Goal: Use online tool/utility: Utilize a website feature to perform a specific function

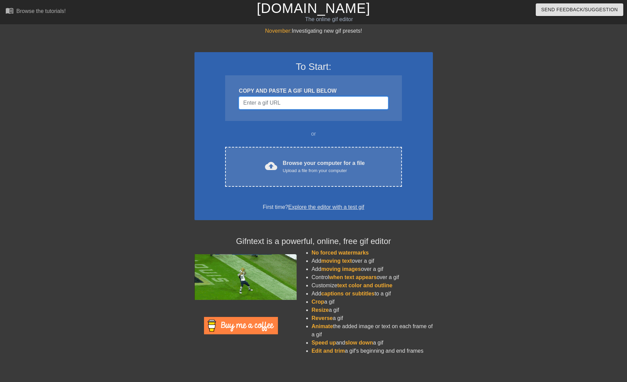
click at [302, 102] on input "Username" at bounding box center [313, 102] width 149 height 13
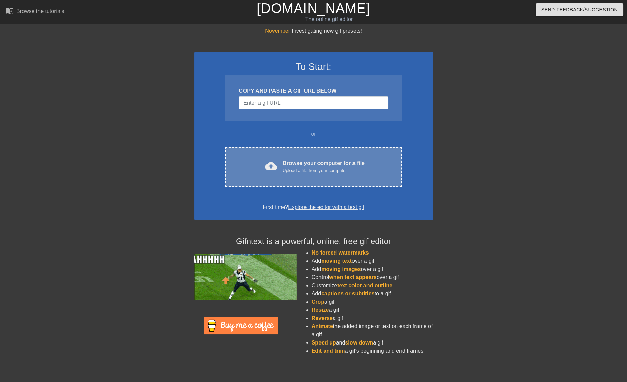
click at [299, 160] on div "Browse your computer for a file Upload a file from your computer" at bounding box center [324, 166] width 82 height 15
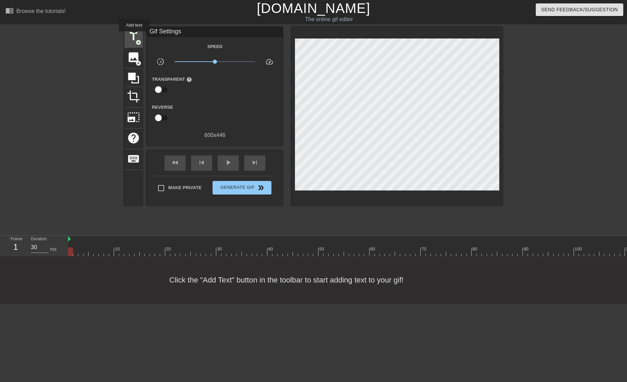
click at [134, 36] on span "title" at bounding box center [133, 36] width 13 height 13
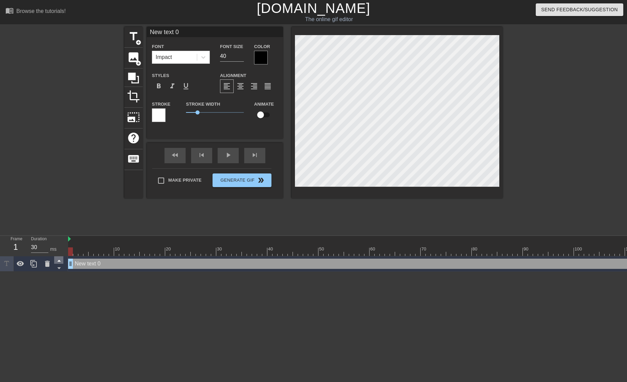
drag, startPoint x: 73, startPoint y: 265, endPoint x: 62, endPoint y: 260, distance: 11.6
click at [61, 260] on div "Frame 1 Duration 30 ms 10 20 30 40 50 60 70 80 90 100 110 120 130 140 150" at bounding box center [313, 254] width 627 height 36
click at [157, 259] on div "New text 0 drag_handle drag_handle" at bounding box center [594, 263] width 1052 height 10
click at [159, 266] on div "New text 0 drag_handle drag_handle" at bounding box center [594, 263] width 1052 height 10
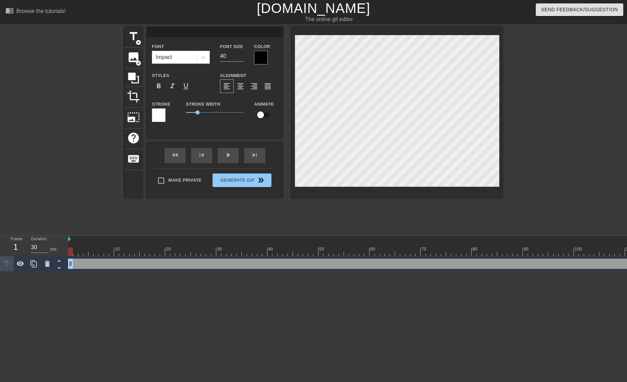
type input "E"
type textarea "E"
type input "En"
type textarea "En"
type input "E"
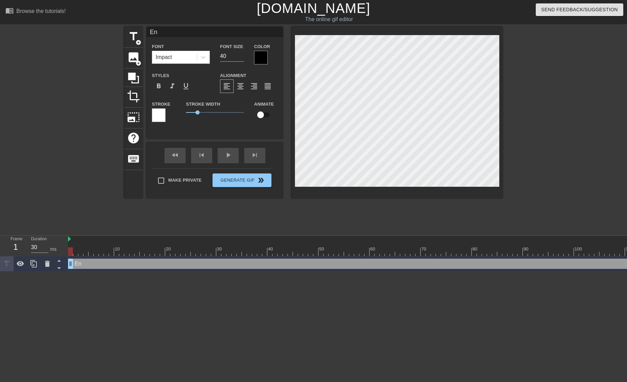
type textarea "E"
type input "G"
type textarea "G"
type input "Go"
type textarea "Go"
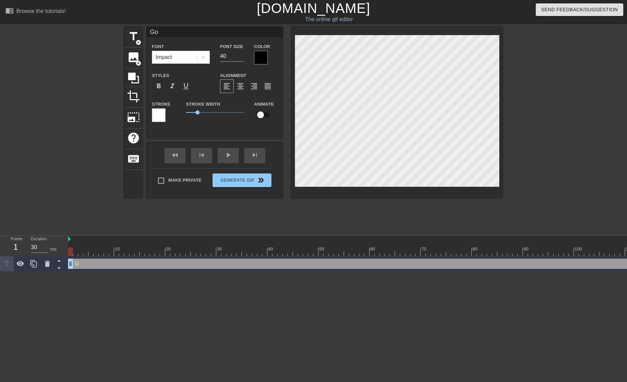
type input "Goo"
type textarea "Good"
type input "Good"
type textarea "Good"
type input "Good E"
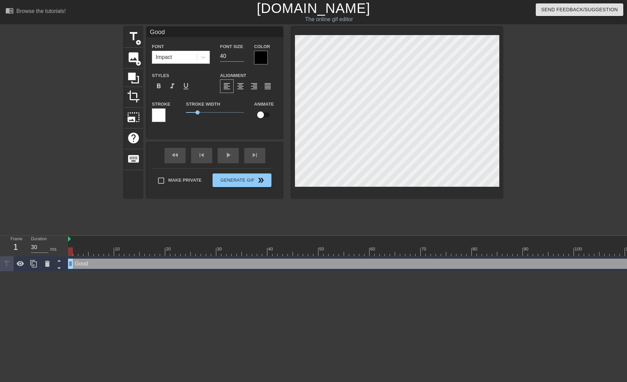
type textarea "Good E"
type input "Good"
type textarea "Good"
type input "Good e"
type textarea "Good e"
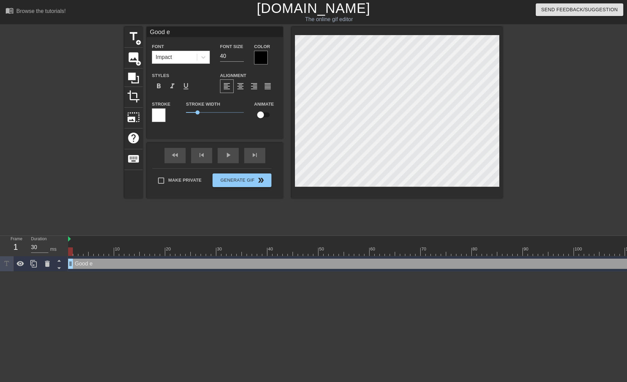
type input "Good en"
type textarea "Good en"
type input "Good eno"
type textarea "Good eno"
type input "Good enou"
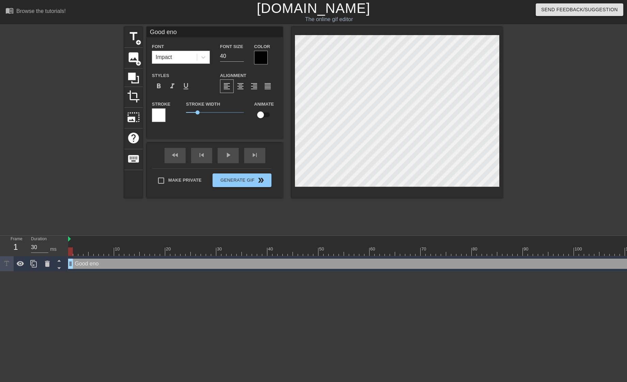
type textarea "Good enou"
type input "Good enoug"
type textarea "Good enoug"
type input "Good enough"
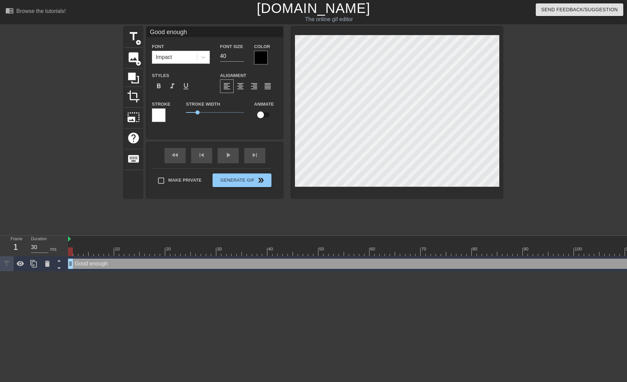
type textarea "Good enough"
click at [266, 57] on div at bounding box center [261, 58] width 14 height 14
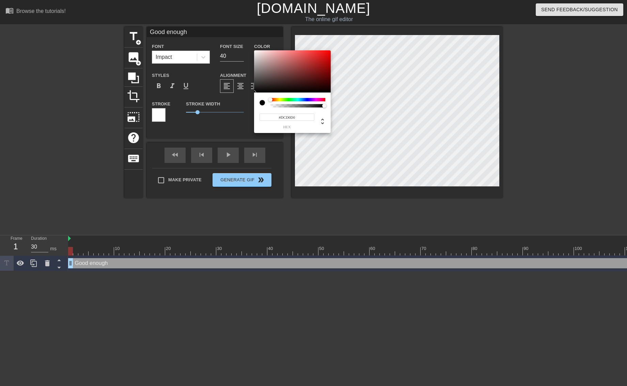
click at [258, 56] on div at bounding box center [292, 71] width 77 height 42
click at [258, 53] on div at bounding box center [292, 71] width 77 height 42
type input "#FFF6F6"
drag, startPoint x: 258, startPoint y: 53, endPoint x: 257, endPoint y: 35, distance: 18.1
click at [257, 35] on div "#FFF6F6 hex" at bounding box center [313, 193] width 627 height 386
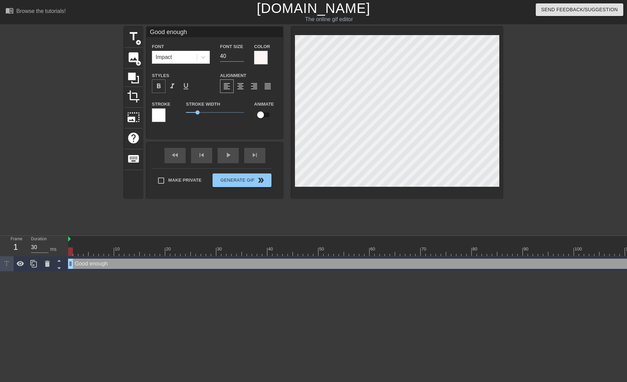
click at [154, 84] on div "format_bold" at bounding box center [159, 86] width 14 height 14
click at [158, 85] on span "format_bold" at bounding box center [159, 86] width 8 height 8
click at [158, 88] on span "format_bold" at bounding box center [159, 86] width 8 height 8
click at [261, 55] on div at bounding box center [261, 58] width 14 height 14
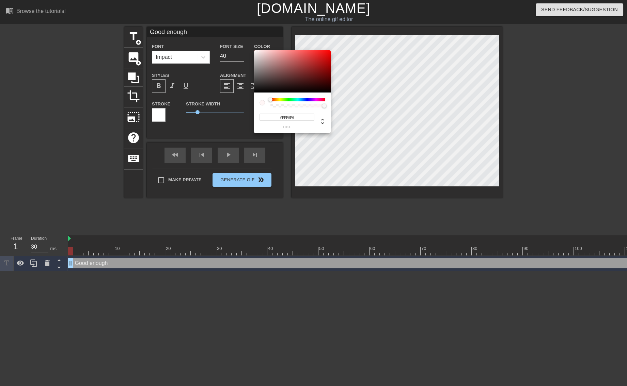
drag, startPoint x: 270, startPoint y: 99, endPoint x: 237, endPoint y: 95, distance: 32.9
click at [237, 95] on div "#FFF6F6 hex" at bounding box center [313, 193] width 627 height 386
click at [264, 103] on div at bounding box center [261, 102] width 5 height 5
click at [318, 124] on icon at bounding box center [322, 121] width 8 height 8
click at [321, 122] on icon at bounding box center [322, 121] width 8 height 8
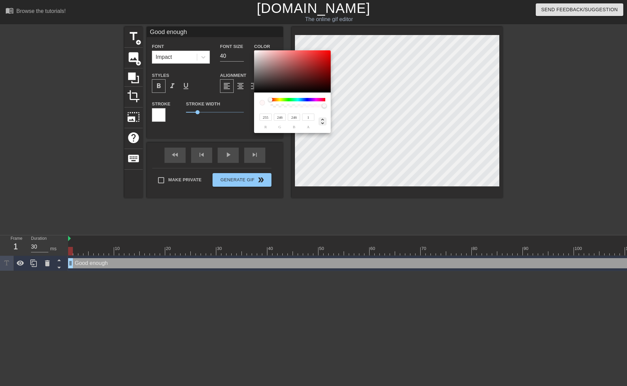
type input "0"
type input "100%"
type input "98%"
click at [321, 122] on icon at bounding box center [322, 121] width 8 height 8
type input "#E7E7E7"
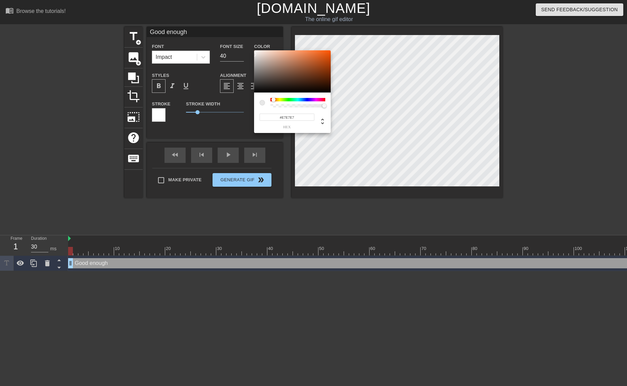
drag, startPoint x: 260, startPoint y: 57, endPoint x: 252, endPoint y: 54, distance: 8.9
click at [252, 54] on div "#E7E7E7 hex" at bounding box center [313, 193] width 627 height 386
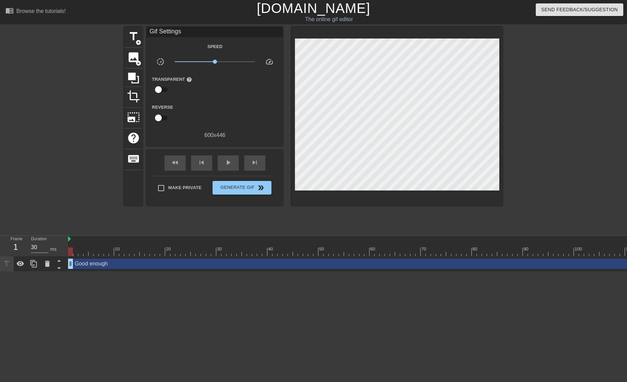
scroll to position [0, 5]
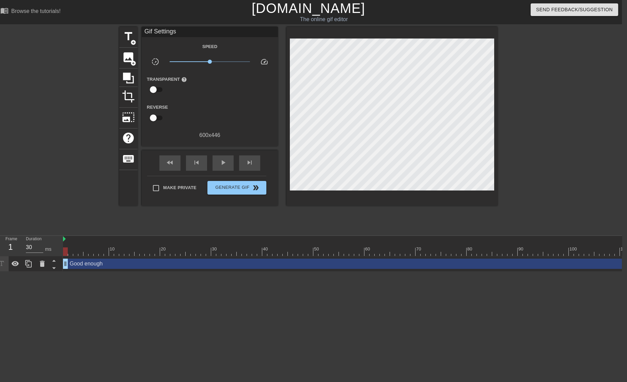
click at [65, 238] on img at bounding box center [64, 238] width 3 height 5
drag, startPoint x: 66, startPoint y: 264, endPoint x: 43, endPoint y: 262, distance: 22.9
click at [43, 262] on div "Frame 1 Duration 30 ms 10 20 30 40 50 60 70 80 90 100 110 120 130 140 150" at bounding box center [308, 254] width 627 height 36
drag, startPoint x: 587, startPoint y: 264, endPoint x: 460, endPoint y: 266, distance: 127.7
click at [463, 266] on div "Good enough drag_handle drag_handle" at bounding box center [589, 263] width 1052 height 10
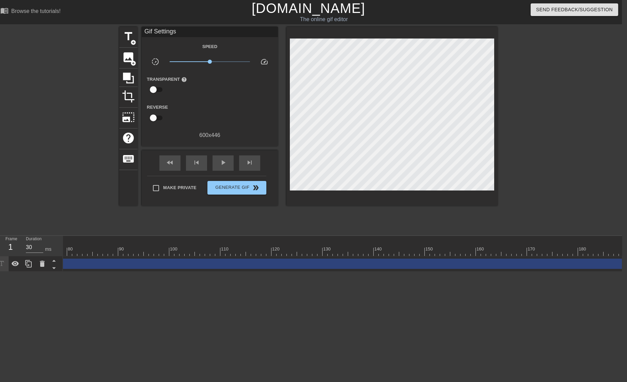
scroll to position [0, 495]
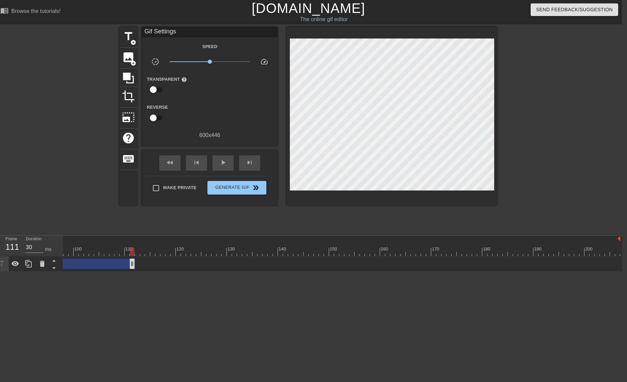
drag, startPoint x: 616, startPoint y: 261, endPoint x: 142, endPoint y: 265, distance: 473.6
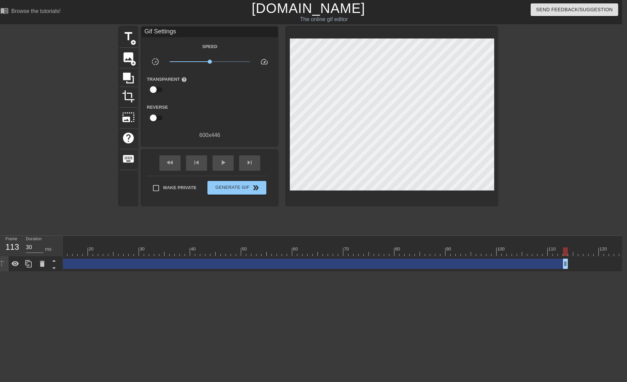
scroll to position [0, 116]
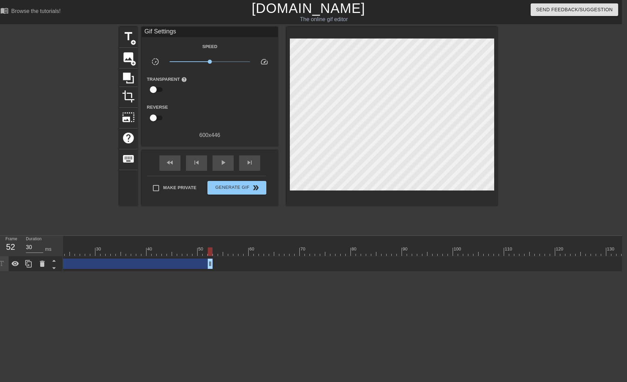
drag, startPoint x: 523, startPoint y: 263, endPoint x: 213, endPoint y: 258, distance: 309.9
click at [213, 258] on div "Good enough drag_handle drag_handle" at bounding box center [473, 263] width 1052 height 10
drag, startPoint x: 328, startPoint y: 263, endPoint x: 165, endPoint y: 259, distance: 162.1
click at [165, 259] on div "Good enough drag_handle drag_handle" at bounding box center [589, 263] width 1052 height 10
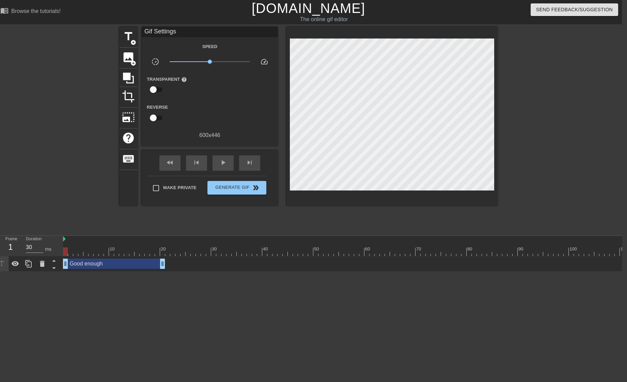
drag, startPoint x: 270, startPoint y: 251, endPoint x: 55, endPoint y: 253, distance: 214.2
click at [55, 253] on div "Frame 1 Duration 30 ms 10 20 30 40 50 60 70 80 90 100 110 120 130 140 150" at bounding box center [308, 254] width 627 height 36
drag, startPoint x: 199, startPoint y: 251, endPoint x: 165, endPoint y: 254, distance: 33.1
click at [165, 254] on div at bounding box center [167, 251] width 5 height 9
drag, startPoint x: 166, startPoint y: 252, endPoint x: 181, endPoint y: 252, distance: 15.3
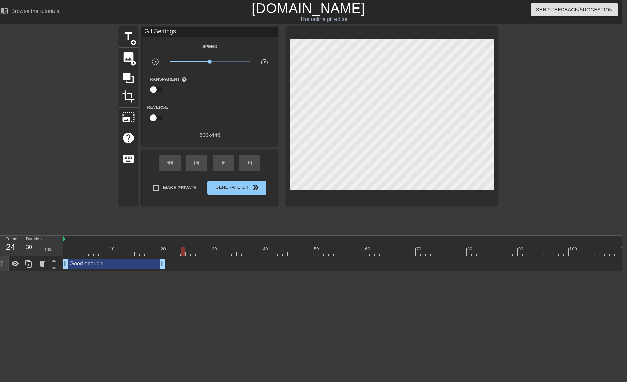
click at [181, 252] on div at bounding box center [182, 251] width 5 height 9
click at [129, 41] on span "title" at bounding box center [128, 36] width 13 height 13
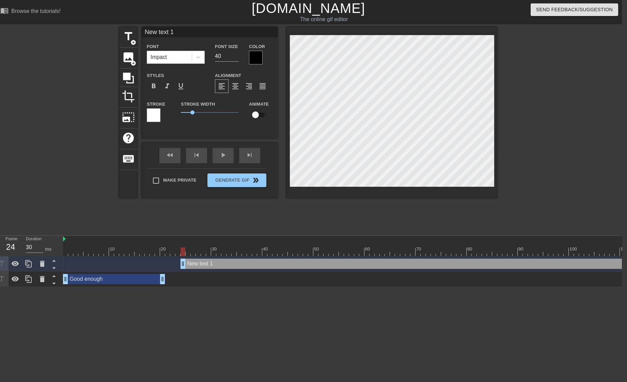
scroll to position [1, 1]
type input "Because you know what they say"
type textarea "Because you know what they say"
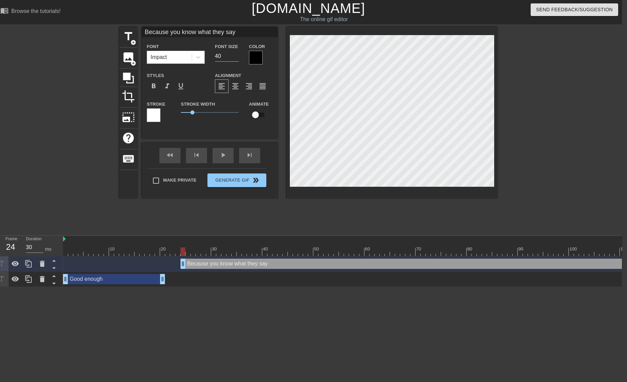
click at [251, 60] on div at bounding box center [256, 58] width 14 height 14
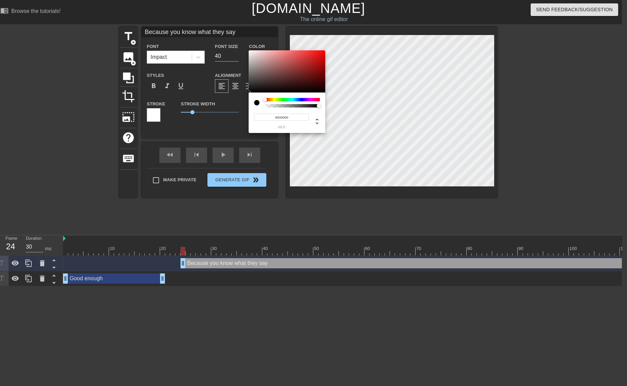
type input "Because you know what they say"
type input "#A19393"
type input "Because you know what they say"
type input "#A99B9B"
type input "Because you know what they say"
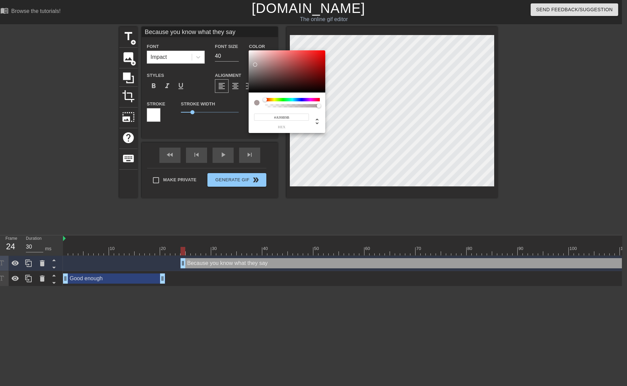
type input "#B5A6A6"
type input "Because you know what they say"
type input "#C2B1B1"
type input "Because you know what they say"
type input "#CAB9B9"
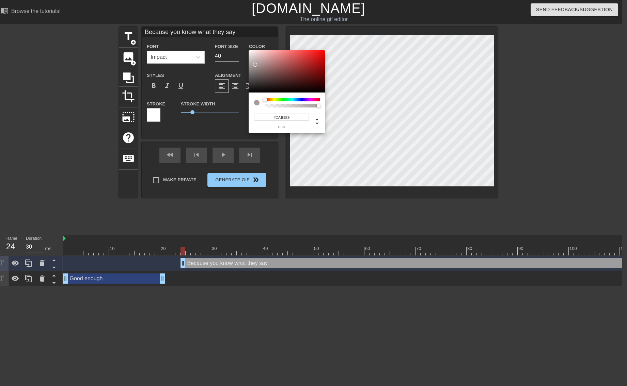
type input "Because you know what they say"
type input "#CCBBBB"
type input "Because you know what they say"
type input "#CEBCBC"
type input "Because you know what they say"
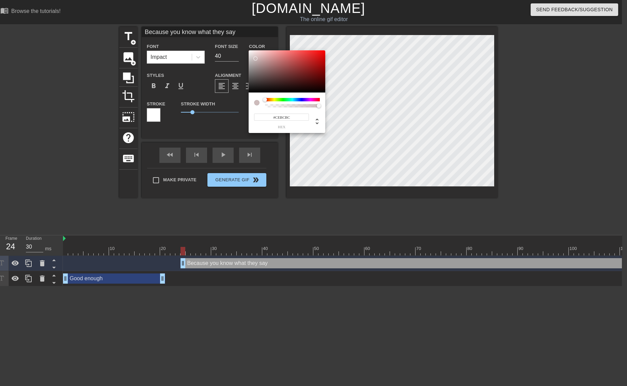
type input "#D2C1C1"
type input "Because you know what they say"
type input "#D6C5C5"
type input "Because you know what they say"
type input "#D8C8C8"
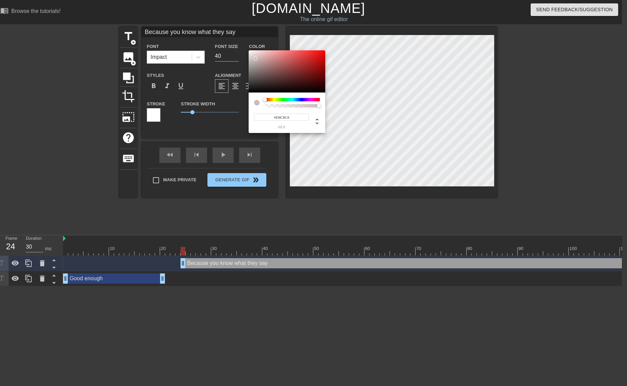
type input "Because you know what they say"
type input "#DECFCF"
type input "Because you know what they say"
type input "#E5D5D5"
type input "Because you know what they say"
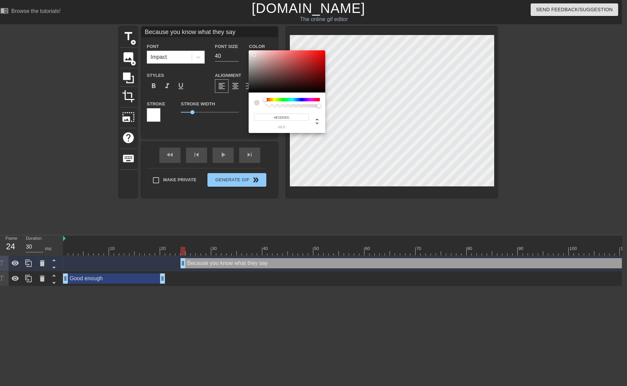
type input "#E7D8D8"
type input "Because you know what they say"
type input "#E9DADA"
type input "Because you know what they say"
type input "#EBDDDD"
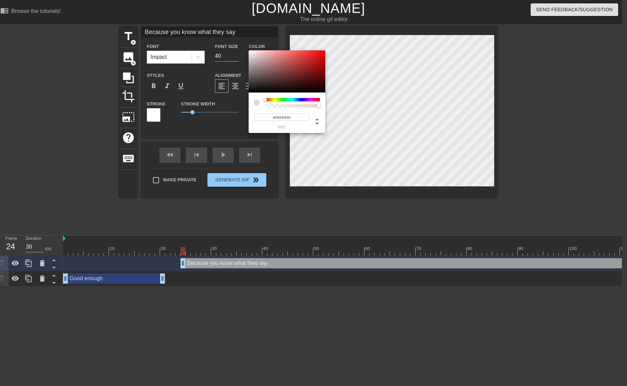
type input "Because you know what they say"
type input "#F3E7E7"
type input "Because you know what they say"
type input "#FFF7F7"
type input "Because you know what they say"
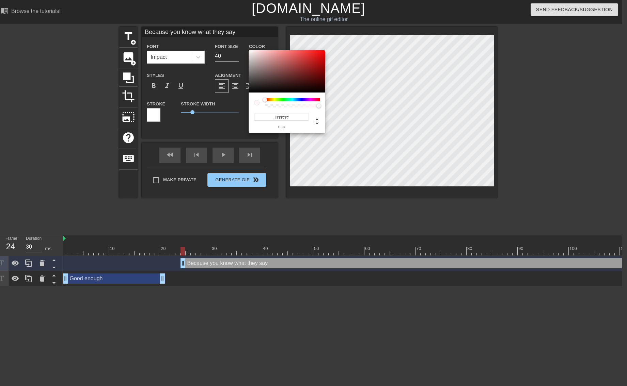
type input "#FF1414"
type input "Because you know what they say"
type input "#FFFFFF"
type input "Because you know what they say"
type input "#FBFBFB"
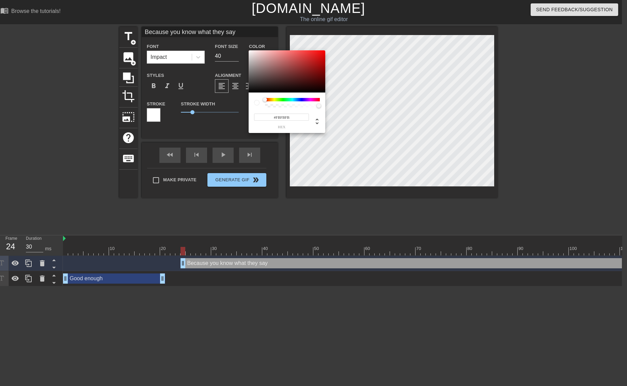
type input "Because you know what they say"
type input "#F5F5F5"
type input "Because you know what they say"
type input "#F1F1F1"
type input "Because you know what they say"
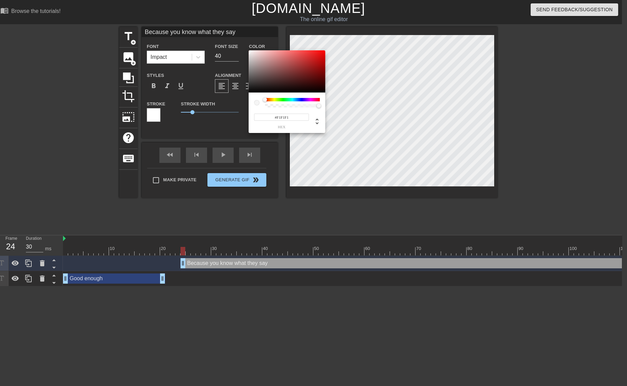
type input "#EDEDED"
type input "Because you know what they say"
type input "#EBEBEB"
type input "Because you know what they say"
type input "#E9E9E9"
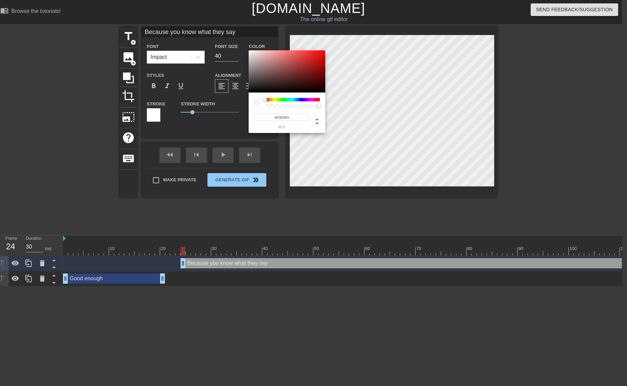
type input "Because you know what they say"
type input "#E7DFDF"
type input "Because you know what they say"
type input "#E5DDDD"
type input "Because you know what they say"
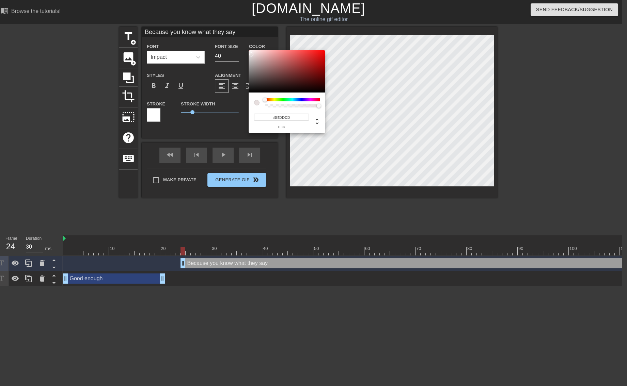
type input "#E37676"
type input "Because you know what they say"
type input "#DEDBDB"
type input "Because you know what they say"
type input "#DCD8D8"
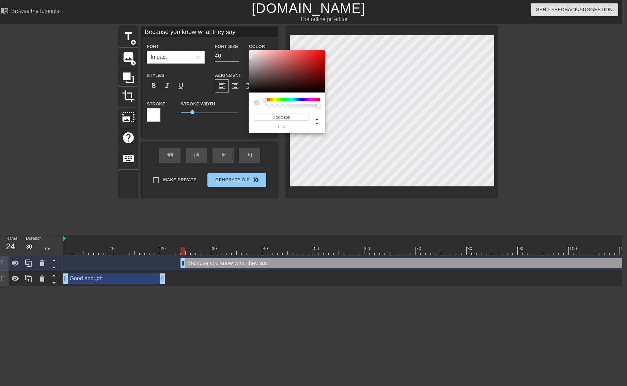
type input "Because you know what they say"
type input "#DAD5D5"
type input "Because you know what they say"
type input "#D8D2D2"
type input "Because you know what they say"
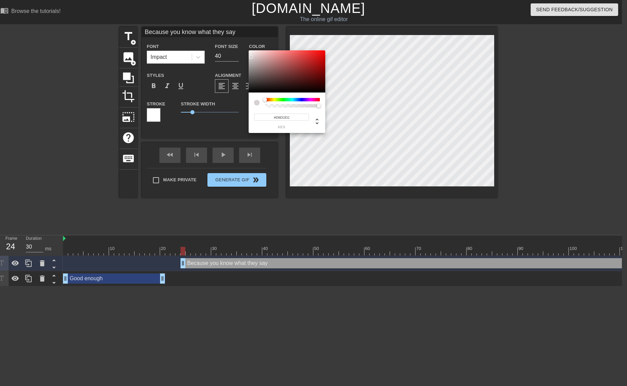
type input "#DAD4D4"
type input "Because you know what they say"
type input "#DEDADA"
type input "Because you know what they say"
type input "#E0DDDD"
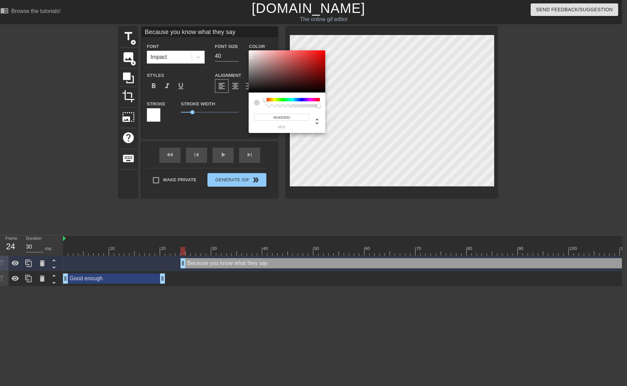
type input "Because you know what they say"
type input "#E31111"
type input "Because you know what they say"
type input "#E51212"
type input "Because you know what they say"
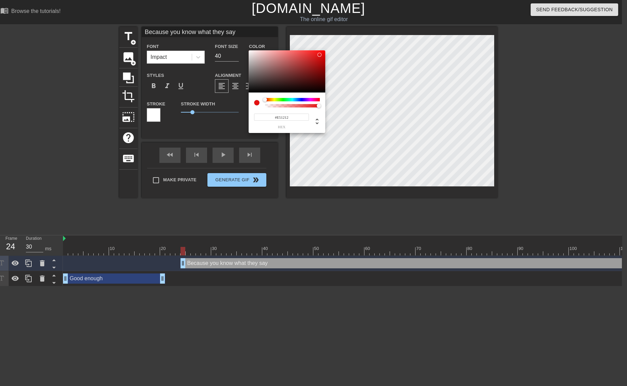
type input "#E57777"
type input "Because you know what they say"
type input "#E77878"
type input "Because you know what they say"
type input "#EB7A7A"
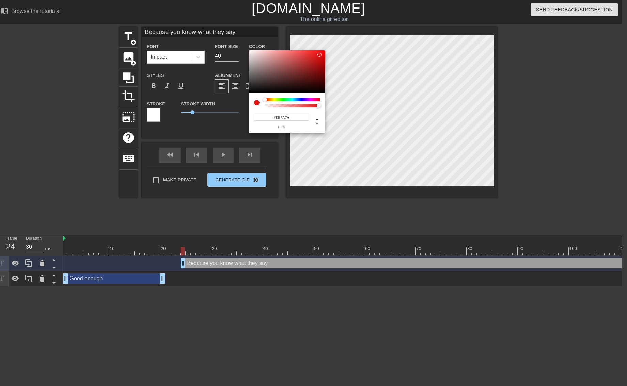
type input "Because you know what they say"
type input "#EDE5E5"
type input "Because you know what they say"
type input "#EDEDED"
type input "Because you know what they say"
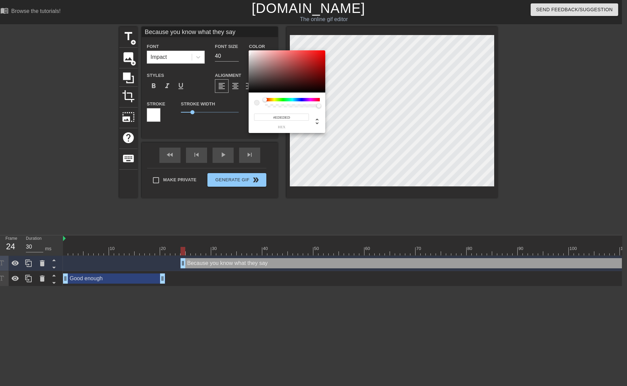
type input "#EFEFEF"
type input "Because you know what they say"
type input "#EDEDED"
type input "Because you know what they say"
type input "#E9E1E1"
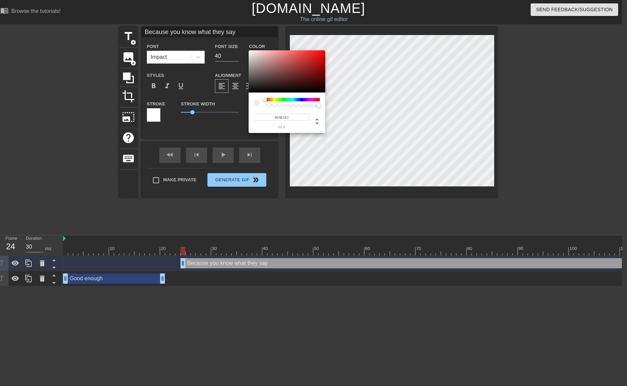
type input "Because you know what they say"
type input "#E77878"
type input "Because you know what they say"
type input "#E7E4E4"
type input "Because you know what they say"
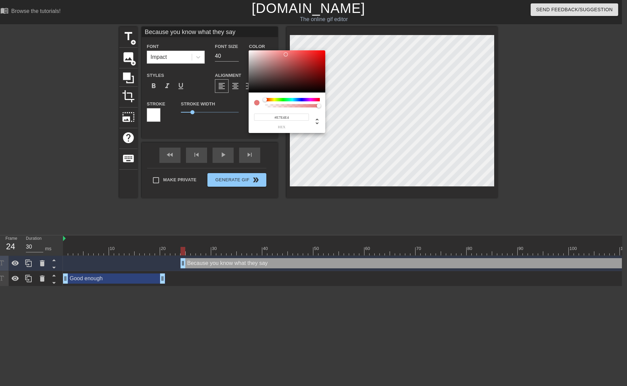
type input "#E7E2E2"
type input "Because you know what they say"
type input "#E5DDDD"
drag, startPoint x: 255, startPoint y: 66, endPoint x: 252, endPoint y: 55, distance: 11.8
click at [252, 55] on div at bounding box center [287, 71] width 77 height 42
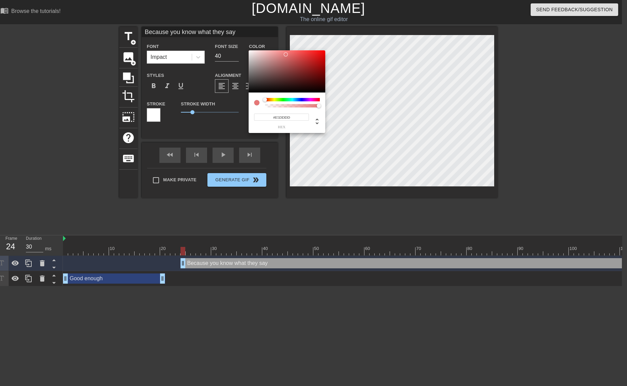
type input "Because you know what they say"
type input "#E5DCDC"
type input "Because you know what they say"
type input "#E5D3D3"
type input "Because you know what they say"
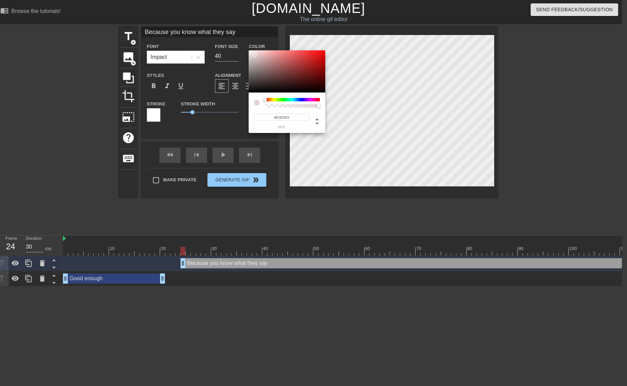
type input "#E5D2D2"
type input "Because you know what they say"
type input "#E0C9C9"
type input "Because you know what they say"
type input "#E5D0D0"
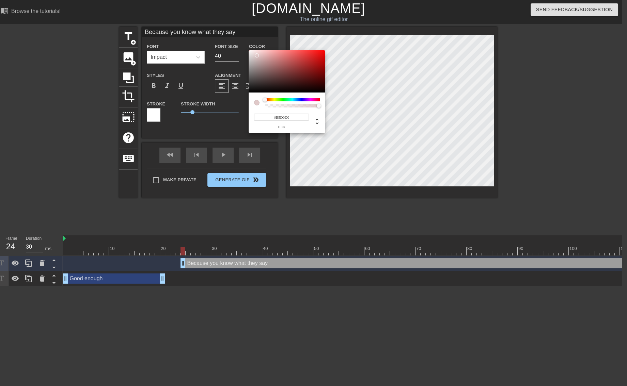
type input "Because you know what they say"
type input "#E7D3D3"
type input "Because you know what they say"
type input "#E7D4D4"
type input "Because you know what they say"
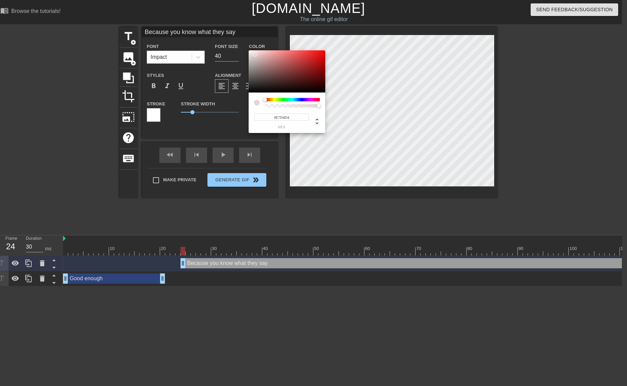
type input "#EBDADA"
type input "Because you know what they say"
type input "#EBDCDC"
type input "Because you know what they say"
type input "#EDDFDF"
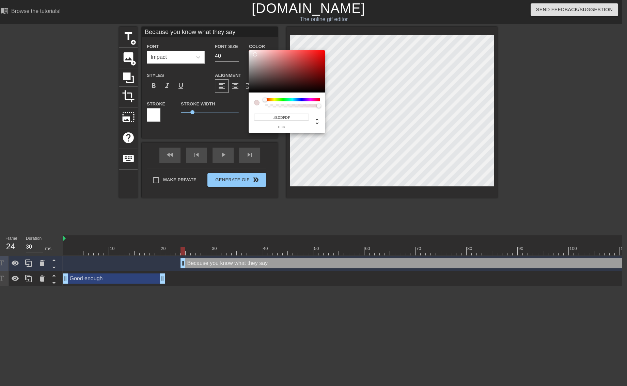
type input "Because you know what they say"
type input "#EFE3E3"
type input "Because you know what they say"
type input "#F1E7E7"
type input "Because you know what they say"
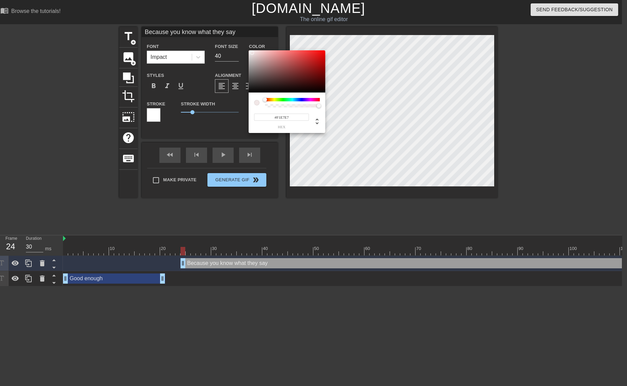
type input "#F3E9E9"
type input "Because you know what they say"
type input "#F5ECEC"
type input "Because you know what they say"
type input "#FBF6F6"
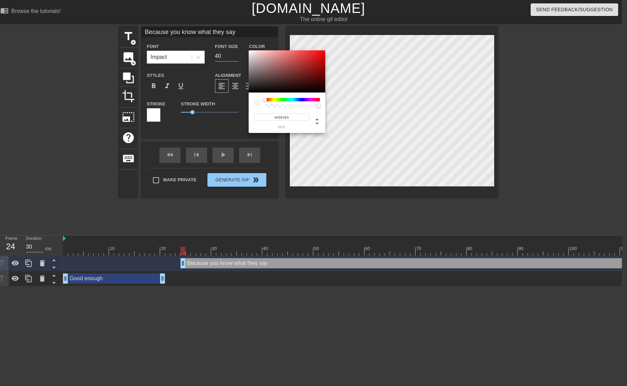
type input "Because you know what they say"
type input "#FDF9F9"
type input "Because you know what they say"
type input "#FFFCFC"
type input "Because you know what they say"
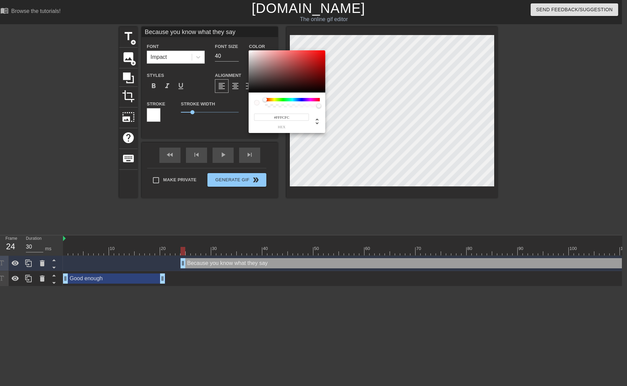
type input "#FF1414"
type input "Because you know what they say"
type input "#FFFFFF"
type input "Because you know what they say"
type input "#FDF5F5"
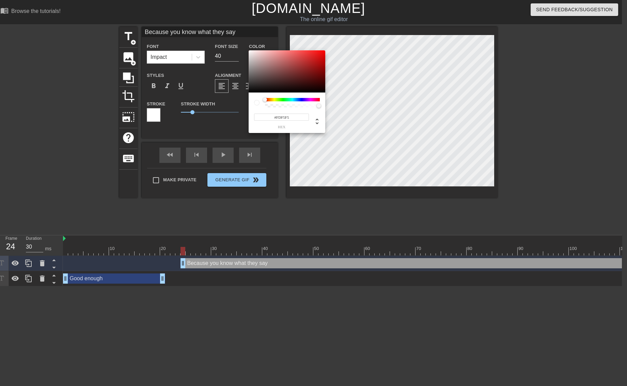
type input "Because you know what they say"
type input "#FBF3F3"
type input "Because you know what they say"
type input "#FB8383"
type input "Because you know what they say"
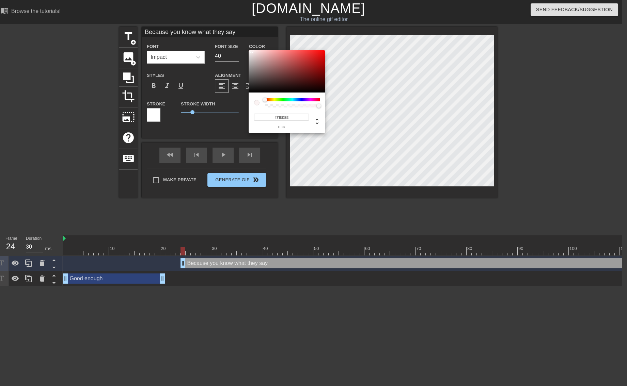
type input "#F91313"
type input "Because you know what they say"
type input "#F7F4F4"
type input "Because you know what they say"
type input "#F3ECEC"
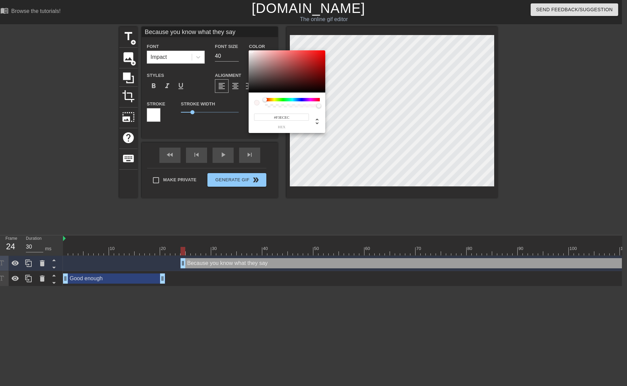
type input "Because you know what they say"
type input "#EFE6E6"
type input "Because you know what they say"
type input "#F1E9E9"
type input "Because you know what they say"
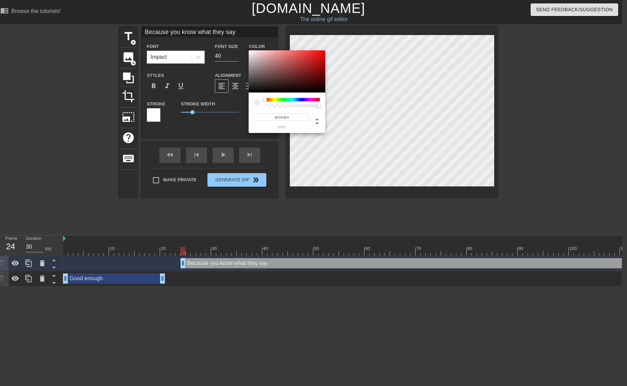
type input "#F3ECEC"
type input "Because you know what they say"
type input "#F5F0F0"
type input "Because you know what they say"
drag, startPoint x: 254, startPoint y: 55, endPoint x: 251, endPoint y: 55, distance: 3.8
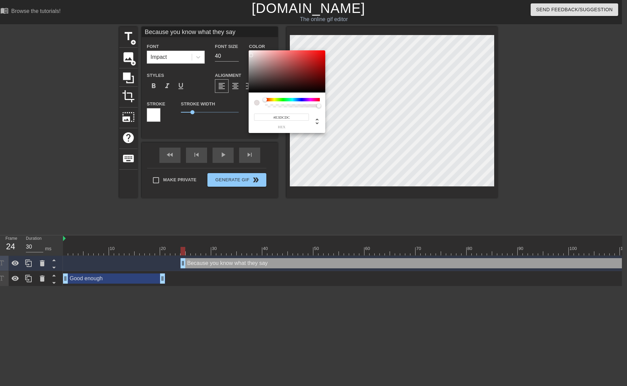
click at [251, 55] on div at bounding box center [253, 57] width 4 height 4
drag, startPoint x: 267, startPoint y: 98, endPoint x: 250, endPoint y: 99, distance: 16.4
click at [252, 101] on div "#E3DCDC hex" at bounding box center [287, 113] width 77 height 41
click at [255, 89] on div at bounding box center [287, 71] width 77 height 42
drag, startPoint x: 254, startPoint y: 89, endPoint x: 250, endPoint y: 90, distance: 4.8
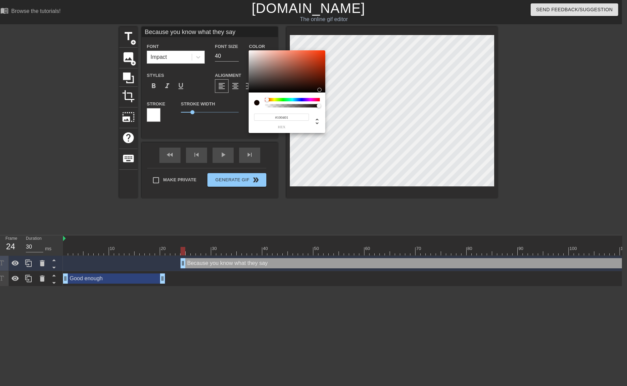
click at [250, 90] on div at bounding box center [287, 71] width 77 height 42
drag, startPoint x: 267, startPoint y: 100, endPoint x: 221, endPoint y: 93, distance: 46.4
click at [211, 103] on div "#100101 hex" at bounding box center [313, 193] width 627 height 386
click at [250, 52] on div at bounding box center [287, 71] width 77 height 42
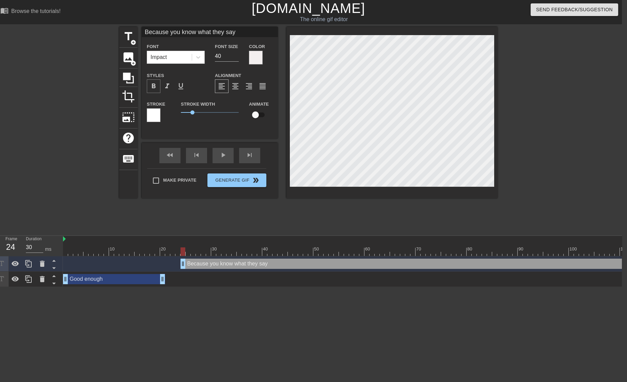
click at [153, 84] on span "format_bold" at bounding box center [153, 86] width 8 height 8
click at [160, 84] on div "format_italic" at bounding box center [167, 86] width 14 height 14
click at [165, 85] on span "format_italic" at bounding box center [167, 86] width 8 height 8
click at [142, 281] on div "Good enough drag_handle drag_handle" at bounding box center [114, 279] width 102 height 10
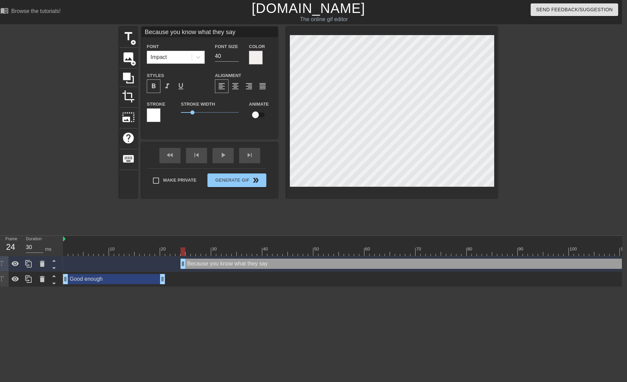
click at [254, 52] on div at bounding box center [256, 58] width 14 height 14
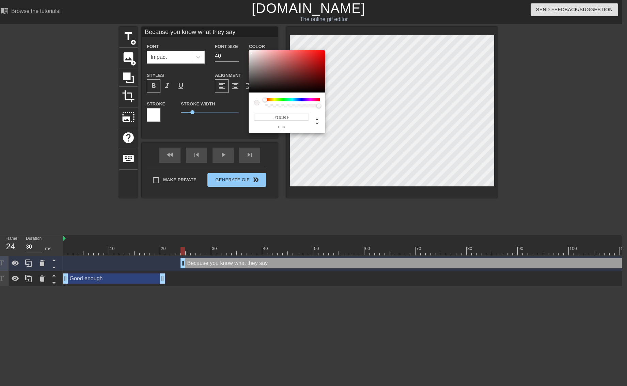
click at [254, 88] on div at bounding box center [287, 71] width 77 height 42
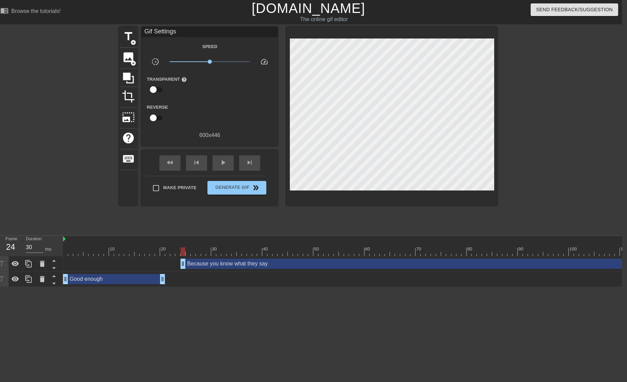
click at [129, 280] on div "Good enough drag_handle drag_handle" at bounding box center [114, 279] width 102 height 10
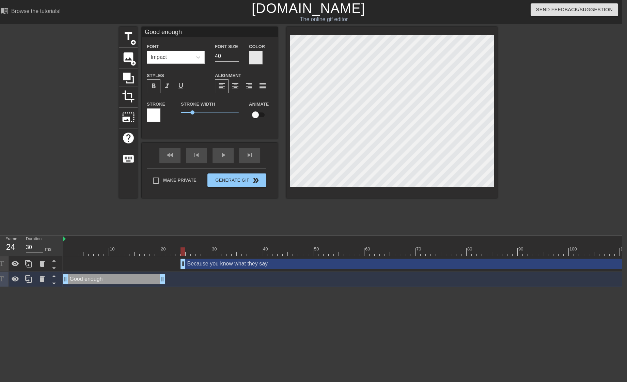
click at [260, 54] on div at bounding box center [256, 58] width 14 height 14
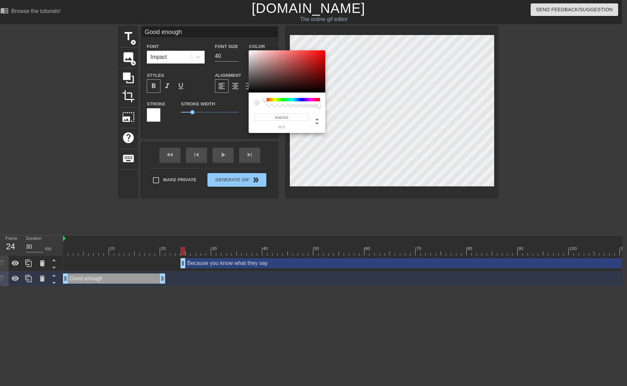
click at [254, 89] on div at bounding box center [287, 71] width 77 height 42
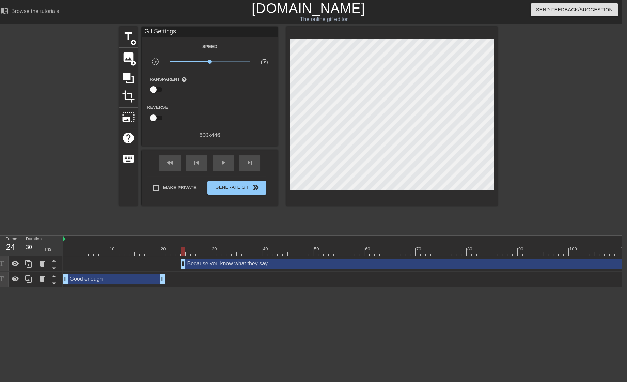
click at [132, 240] on div at bounding box center [589, 239] width 1052 height 7
click at [130, 237] on div at bounding box center [589, 239] width 1052 height 7
drag, startPoint x: 181, startPoint y: 252, endPoint x: 189, endPoint y: 255, distance: 8.4
click at [189, 255] on div at bounding box center [188, 251] width 5 height 9
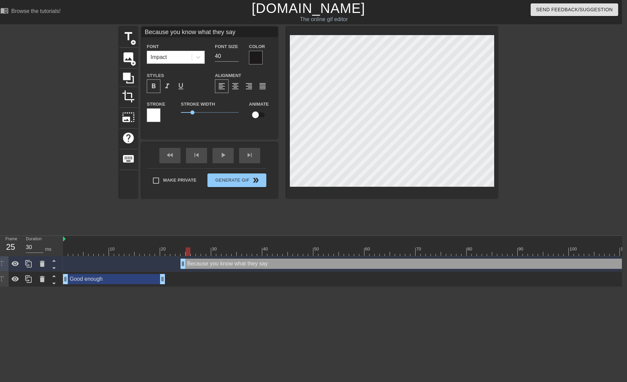
click at [143, 242] on div at bounding box center [142, 246] width 5 height 9
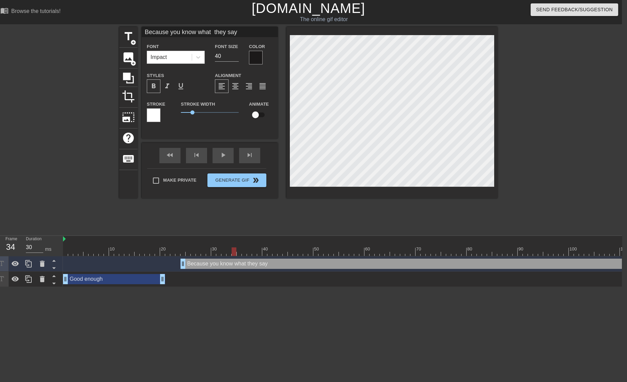
click at [235, 243] on div at bounding box center [234, 246] width 5 height 9
click at [142, 242] on div at bounding box center [589, 239] width 1052 height 7
click at [145, 249] on div at bounding box center [589, 251] width 1052 height 9
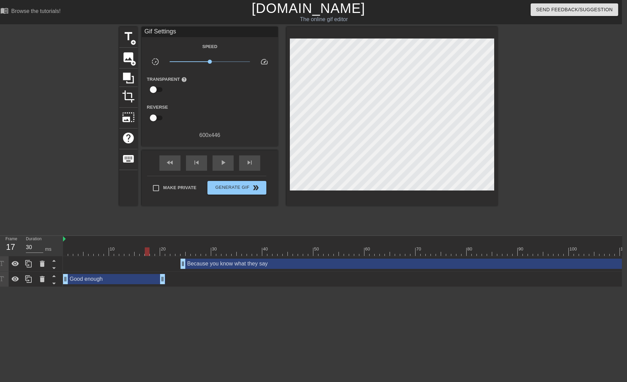
click at [426, 195] on div at bounding box center [391, 116] width 211 height 179
click at [198, 242] on div at bounding box center [198, 246] width 5 height 9
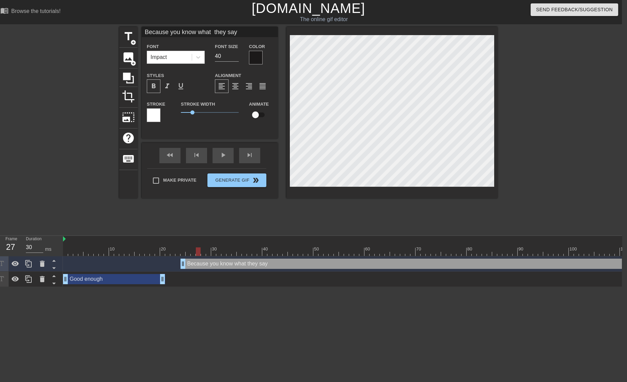
click at [123, 239] on div at bounding box center [589, 239] width 1052 height 7
click at [131, 243] on div at bounding box center [131, 246] width 5 height 9
drag, startPoint x: 132, startPoint y: 250, endPoint x: 398, endPoint y: 253, distance: 265.9
click at [398, 253] on div at bounding box center [589, 251] width 1052 height 9
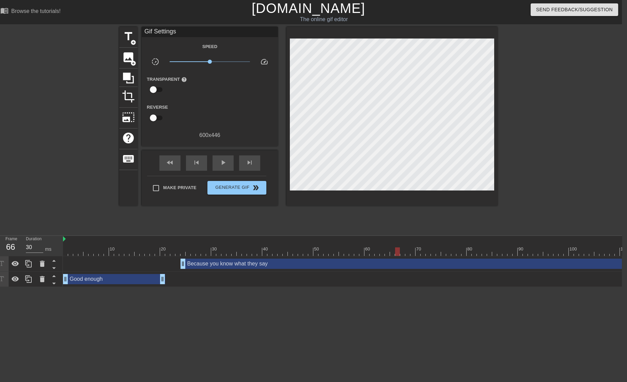
drag, startPoint x: 261, startPoint y: 286, endPoint x: 314, endPoint y: 287, distance: 52.8
click at [314, 287] on div "10 20 30 40 50 60 70 80 90 100 110 120 130 140 150 160" at bounding box center [342, 261] width 559 height 51
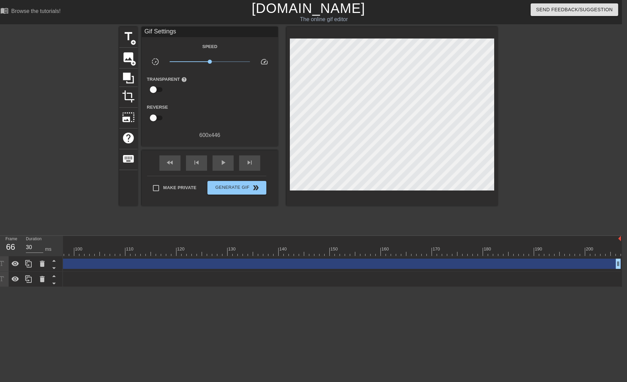
scroll to position [0, 495]
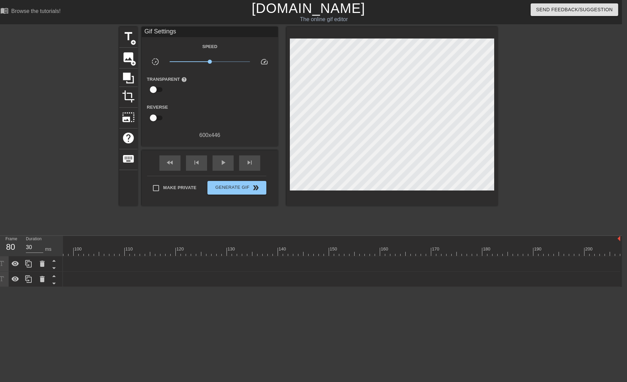
drag, startPoint x: 617, startPoint y: 264, endPoint x: 51, endPoint y: 250, distance: 566.7
click at [0, 235] on html "menu_book Browse the tutorials! [DOMAIN_NAME] The online gif editor Send Feedba…" at bounding box center [308, 143] width 627 height 287
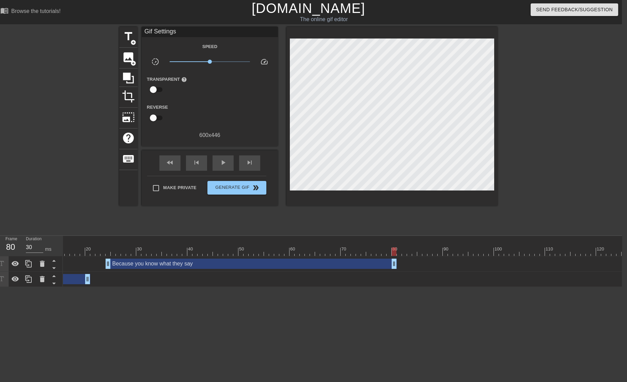
scroll to position [0, 67]
click at [194, 252] on div at bounding box center [522, 251] width 1052 height 9
drag, startPoint x: 193, startPoint y: 251, endPoint x: 332, endPoint y: 261, distance: 139.0
click at [332, 261] on div "10 20 30 40 50 60 70 80 90 100 110 120 130 140 150 160" at bounding box center [342, 261] width 559 height 51
drag, startPoint x: 401, startPoint y: 264, endPoint x: 330, endPoint y: 262, distance: 71.9
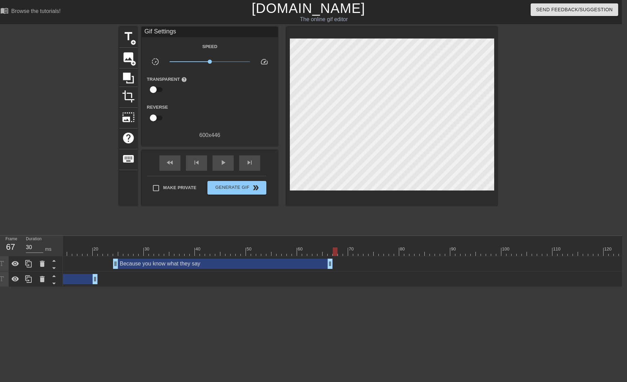
drag, startPoint x: 330, startPoint y: 251, endPoint x: 335, endPoint y: 254, distance: 5.8
click at [335, 254] on div at bounding box center [335, 251] width 5 height 9
drag, startPoint x: 329, startPoint y: 260, endPoint x: 333, endPoint y: 260, distance: 4.1
drag, startPoint x: 335, startPoint y: 252, endPoint x: 351, endPoint y: 251, distance: 16.0
click at [351, 251] on div at bounding box center [350, 251] width 5 height 9
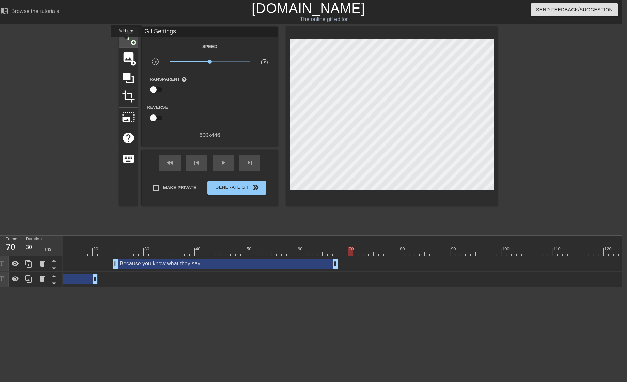
click at [127, 42] on span "title" at bounding box center [128, 36] width 13 height 13
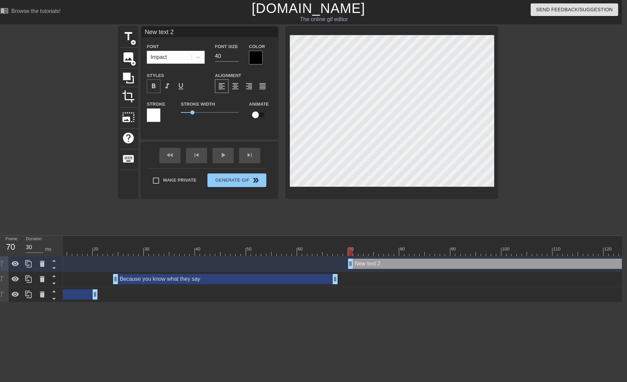
click at [152, 83] on span "format_bold" at bounding box center [153, 86] width 8 height 8
click at [156, 114] on div at bounding box center [154, 115] width 14 height 14
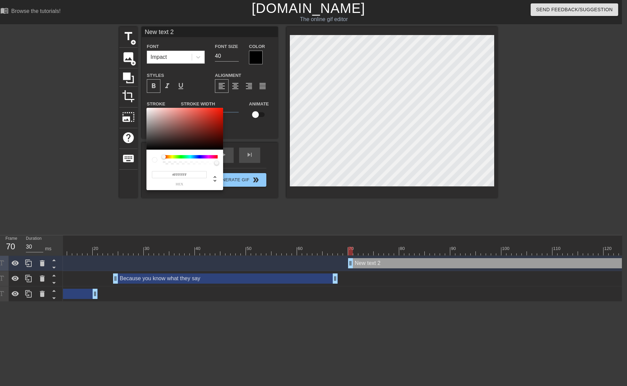
drag, startPoint x: 164, startPoint y: 157, endPoint x: 142, endPoint y: 156, distance: 21.8
click at [143, 157] on div "#FFFFFF hex" at bounding box center [313, 193] width 627 height 386
drag, startPoint x: 153, startPoint y: 111, endPoint x: 157, endPoint y: 112, distance: 3.4
click at [157, 110] on div at bounding box center [184, 129] width 77 height 42
drag, startPoint x: 156, startPoint y: 114, endPoint x: 212, endPoint y: 75, distance: 68.8
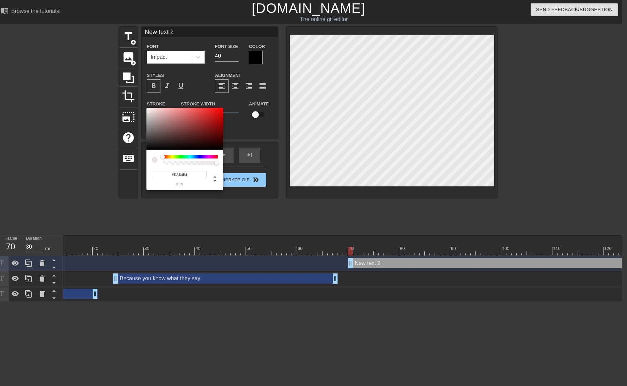
click at [148, 111] on div at bounding box center [184, 129] width 77 height 42
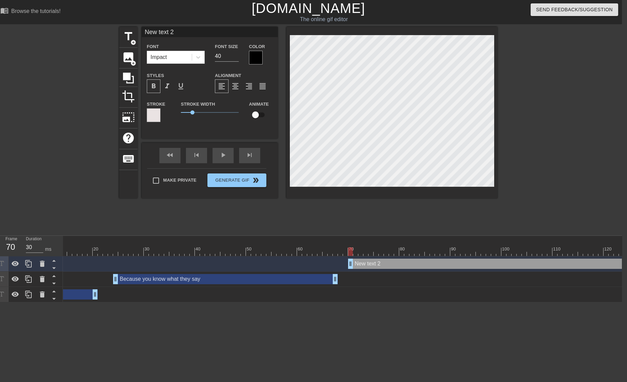
paste textarea "Maybe is a baby that needs love and care until it says yes"
click at [520, 170] on div at bounding box center [557, 129] width 102 height 204
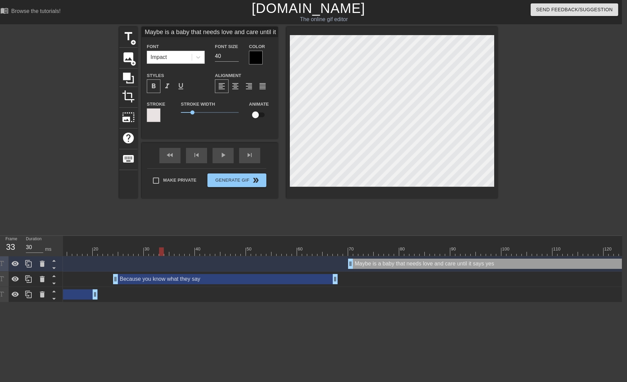
drag, startPoint x: 351, startPoint y: 249, endPoint x: 164, endPoint y: 252, distance: 187.0
click at [163, 252] on div at bounding box center [522, 251] width 1052 height 9
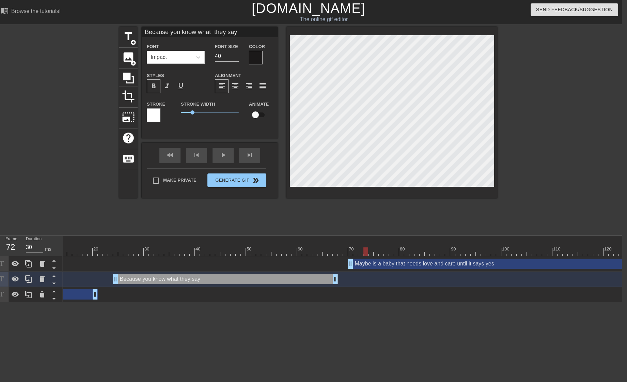
drag, startPoint x: 162, startPoint y: 249, endPoint x: 359, endPoint y: 257, distance: 197.3
click at [359, 257] on div "10 20 30 40 50 60 70 80 90 100 110 120 130 140 150 160" at bounding box center [342, 269] width 559 height 66
click at [310, 237] on div at bounding box center [522, 239] width 1052 height 7
click at [312, 243] on div at bounding box center [309, 246] width 5 height 9
click at [310, 249] on div at bounding box center [309, 251] width 5 height 9
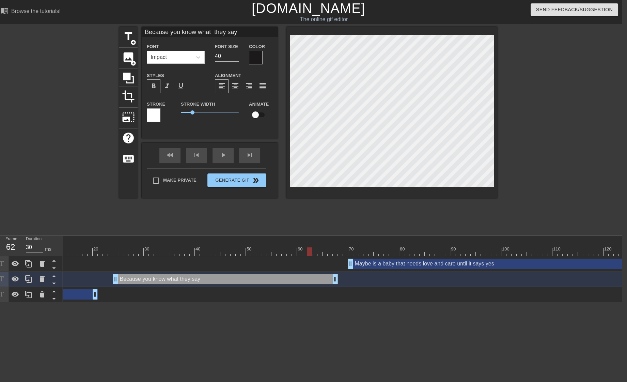
click at [309, 253] on div at bounding box center [309, 251] width 5 height 9
click at [302, 256] on div "10 20 30 40 50 60 70 80 90 100 110 120 130 140 150 160" at bounding box center [522, 246] width 1052 height 20
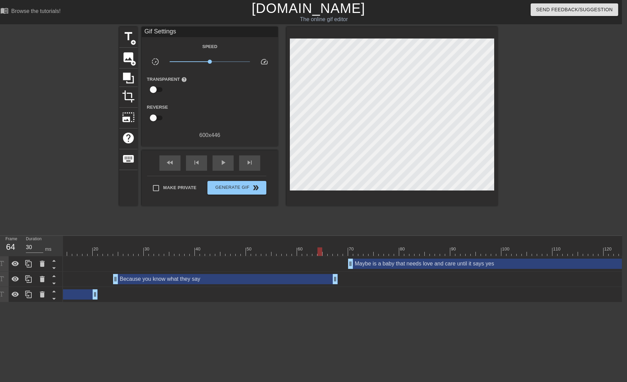
drag, startPoint x: 306, startPoint y: 250, endPoint x: 321, endPoint y: 251, distance: 14.4
click at [321, 251] on div at bounding box center [319, 251] width 5 height 9
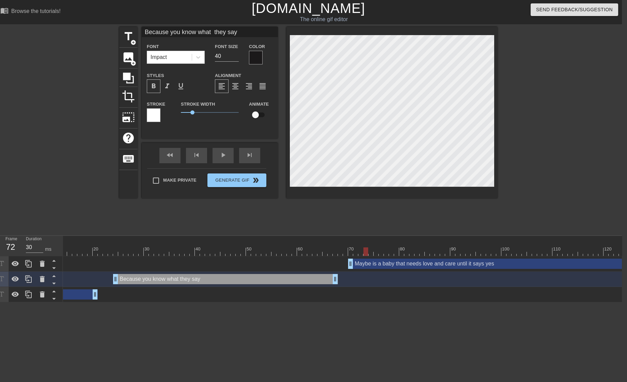
drag, startPoint x: 318, startPoint y: 251, endPoint x: 363, endPoint y: 250, distance: 45.3
click at [363, 250] on div at bounding box center [365, 251] width 5 height 9
drag, startPoint x: 359, startPoint y: 253, endPoint x: 386, endPoint y: 248, distance: 27.5
click at [386, 253] on div at bounding box center [386, 251] width 5 height 9
drag, startPoint x: 393, startPoint y: 252, endPoint x: 547, endPoint y: 245, distance: 154.1
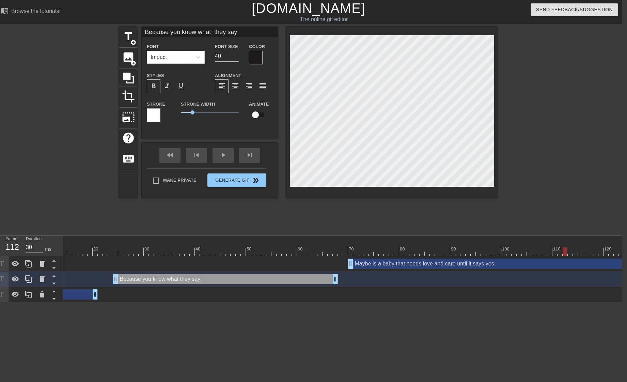
click at [567, 249] on div at bounding box center [522, 251] width 1052 height 9
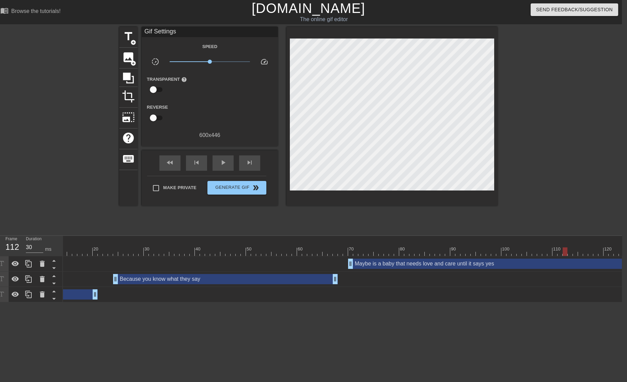
click at [385, 302] on html "menu_book Browse the tutorials! [DOMAIN_NAME] The online gif editor Send Feedba…" at bounding box center [308, 151] width 627 height 302
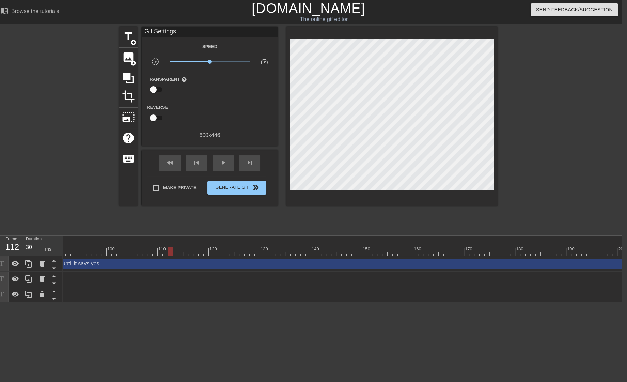
scroll to position [0, 495]
drag, startPoint x: 616, startPoint y: 260, endPoint x: 599, endPoint y: 272, distance: 20.4
drag, startPoint x: 620, startPoint y: 238, endPoint x: 602, endPoint y: 241, distance: 17.9
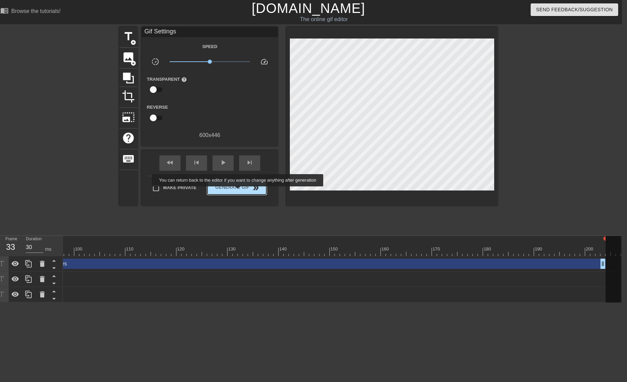
click at [242, 191] on button "Generate Gif double_arrow" at bounding box center [236, 188] width 59 height 14
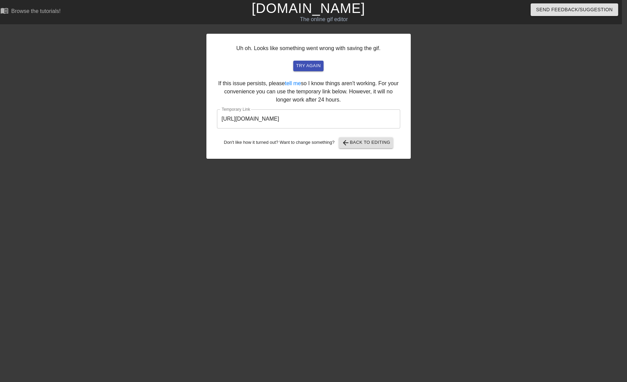
click at [362, 119] on input "[URL][DOMAIN_NAME]" at bounding box center [308, 118] width 183 height 19
drag, startPoint x: 361, startPoint y: 119, endPoint x: 264, endPoint y: 108, distance: 97.6
click at [264, 108] on div "Uh oh. Looks like something went wrong with saving the gif. try again If this i…" at bounding box center [308, 96] width 204 height 125
